Goal: Browse casually

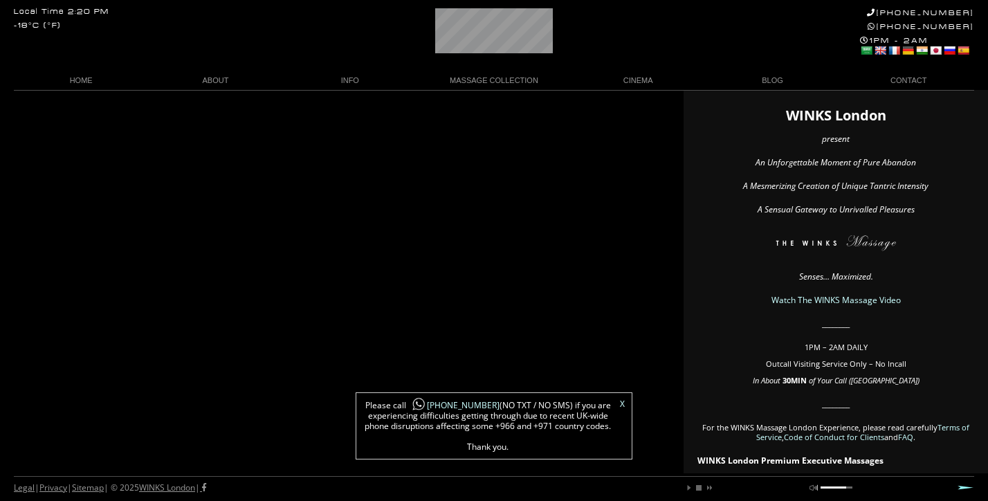
click at [621, 405] on link "X" at bounding box center [622, 404] width 5 height 8
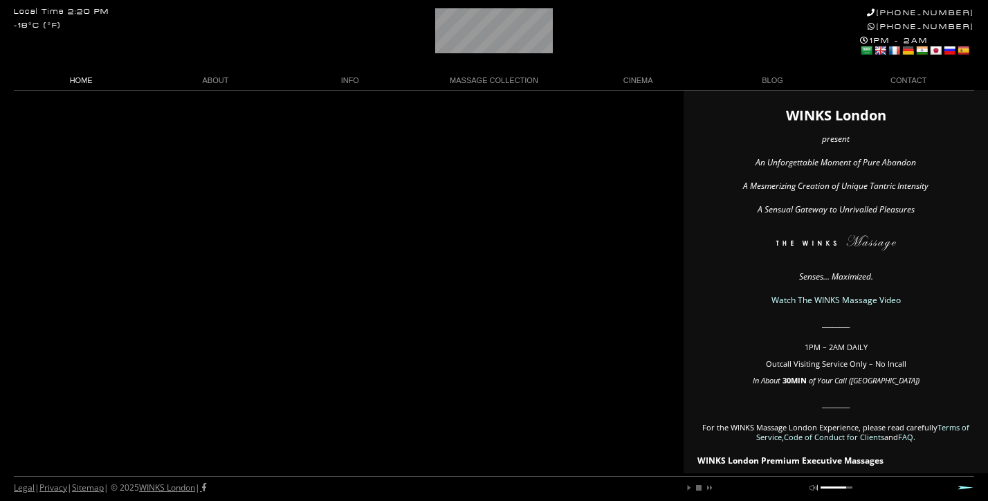
click at [84, 75] on link "HOME" at bounding box center [81, 80] width 134 height 19
click at [634, 103] on link "WINKS Massage Video" at bounding box center [638, 100] width 118 height 19
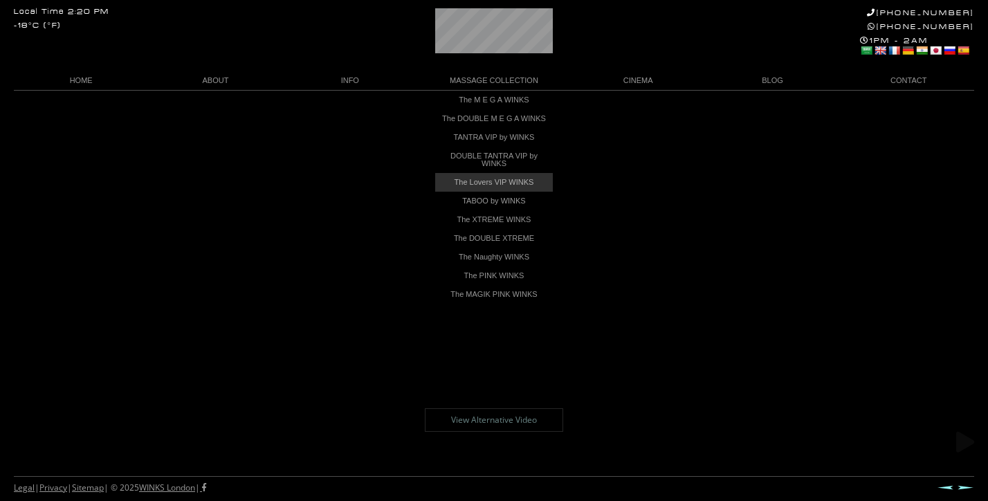
click at [502, 192] on link "The Lovers VIP WINKS" at bounding box center [494, 182] width 118 height 19
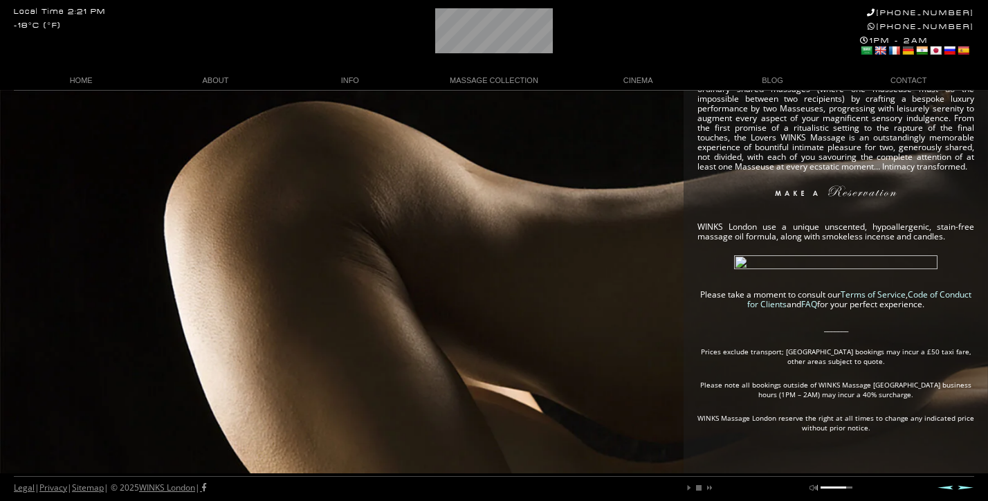
scroll to position [357, 0]
click at [487, 88] on link "MASSAGE COLLECTION" at bounding box center [494, 80] width 154 height 19
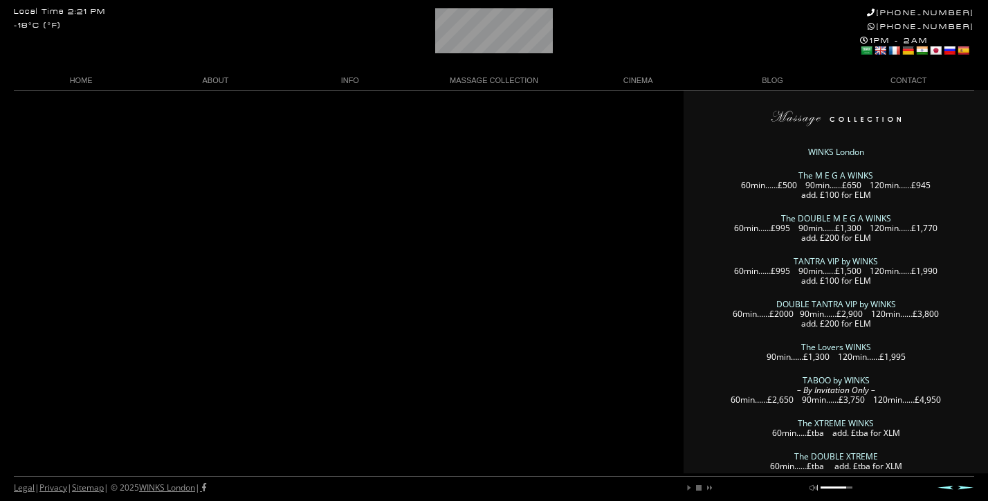
click at [821, 172] on link "The M E G A WINKS" at bounding box center [835, 176] width 75 height 12
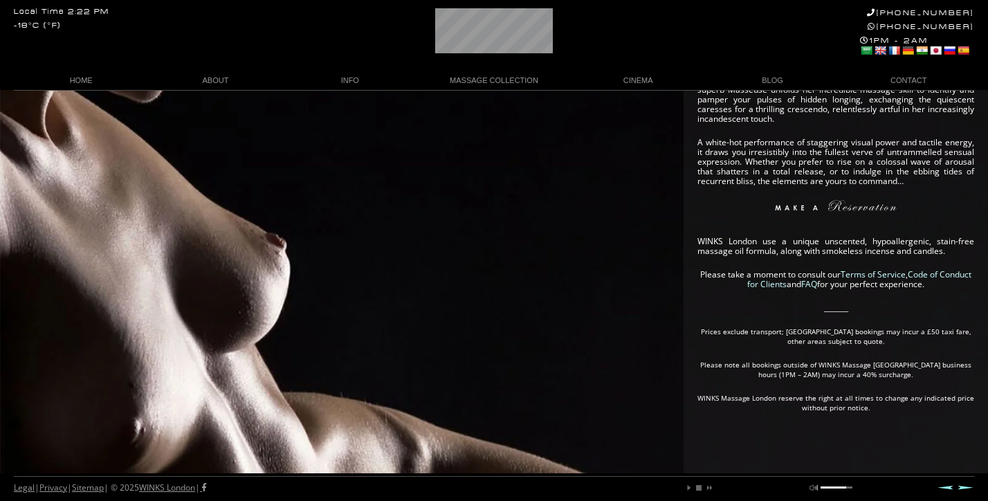
scroll to position [399, 0]
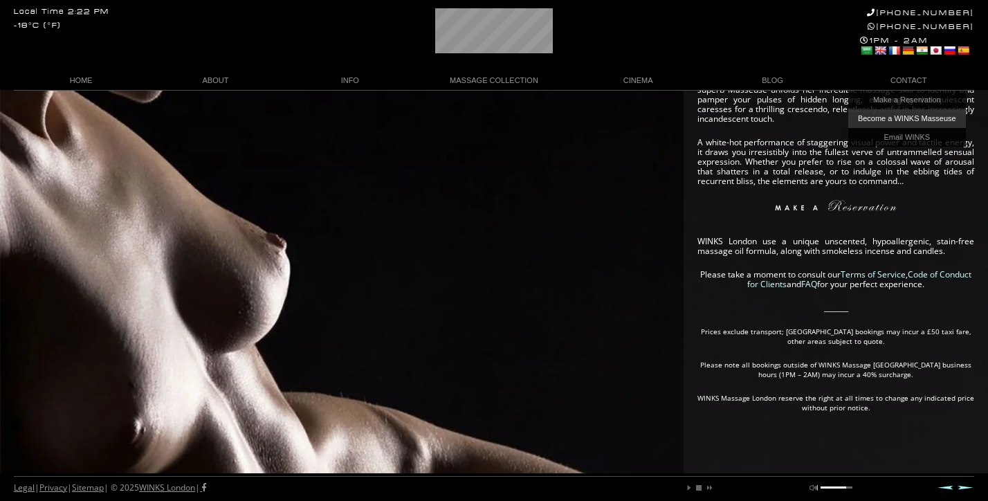
click at [884, 113] on link "Become a WINKS Masseuse" at bounding box center [907, 118] width 118 height 19
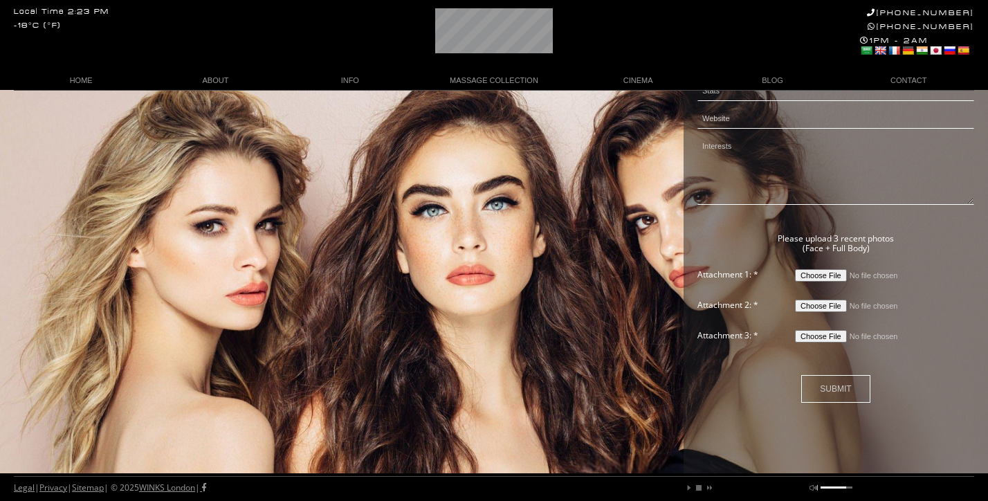
scroll to position [640, 0]
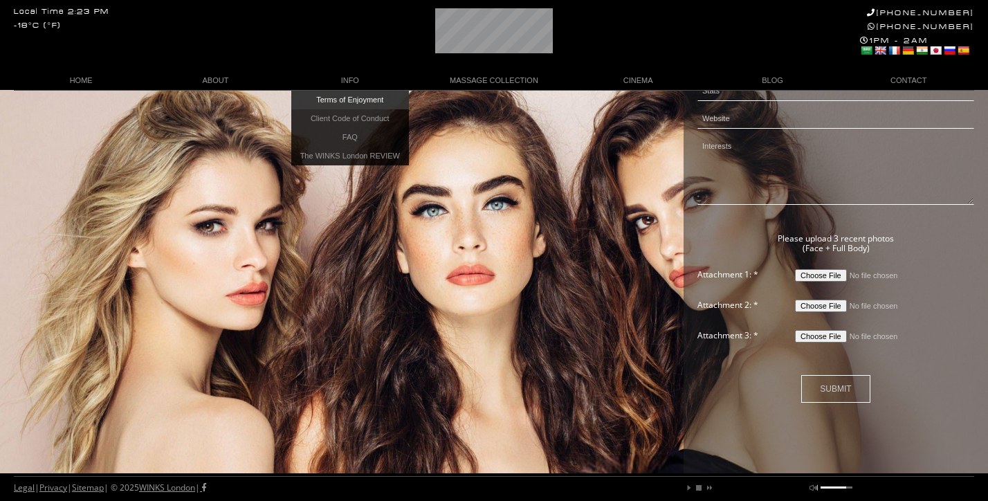
click at [349, 97] on link "Terms of Enjoyment" at bounding box center [350, 100] width 118 height 19
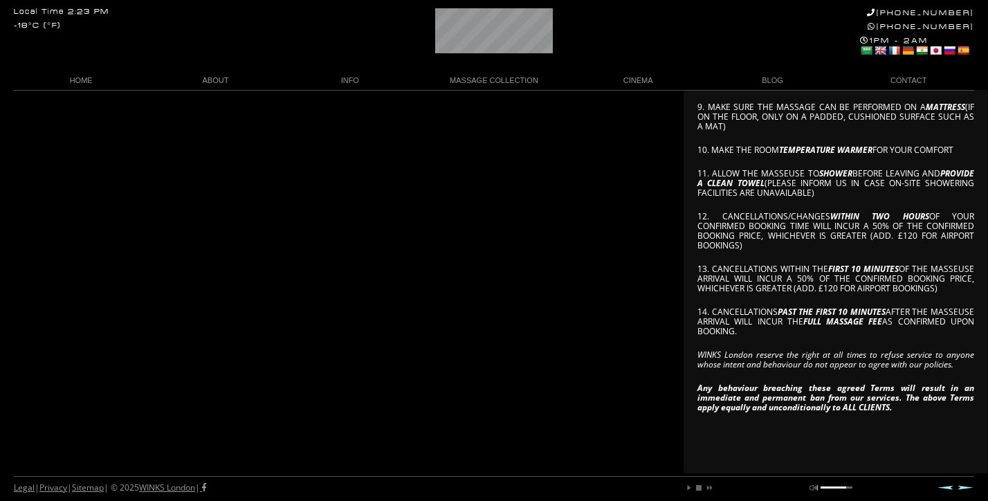
scroll to position [475, 0]
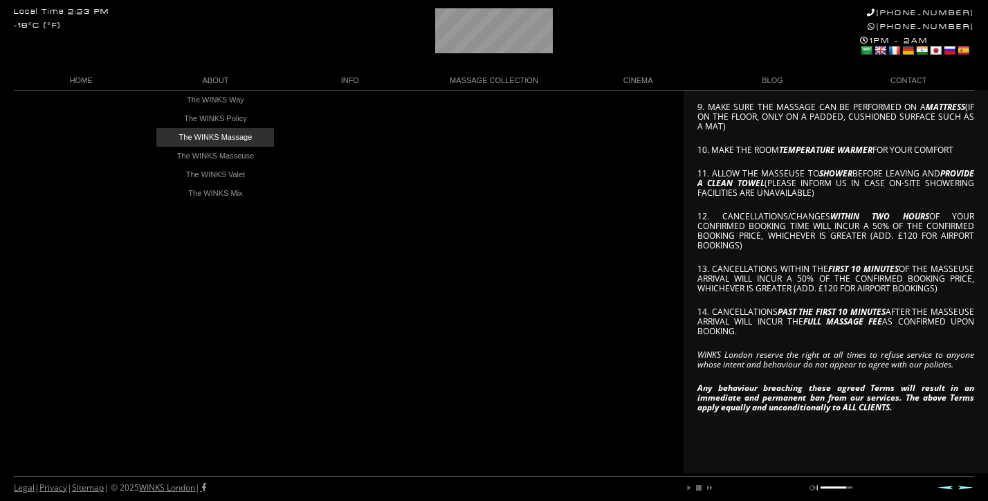
click at [255, 139] on link "The WINKS Massage" at bounding box center [215, 137] width 118 height 19
